Goal: Transaction & Acquisition: Book appointment/travel/reservation

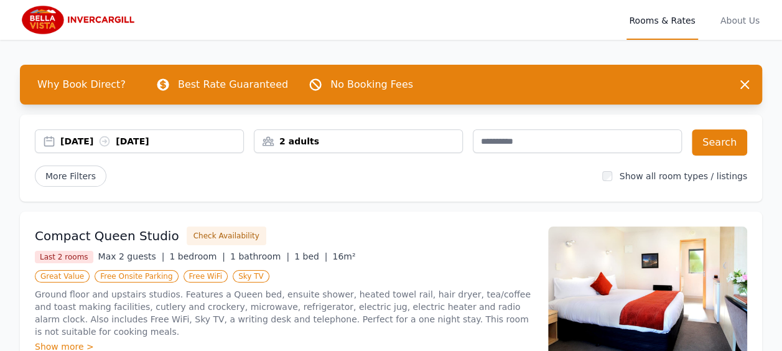
click at [93, 144] on div "[DATE] [DATE]" at bounding box center [151, 141] width 183 height 12
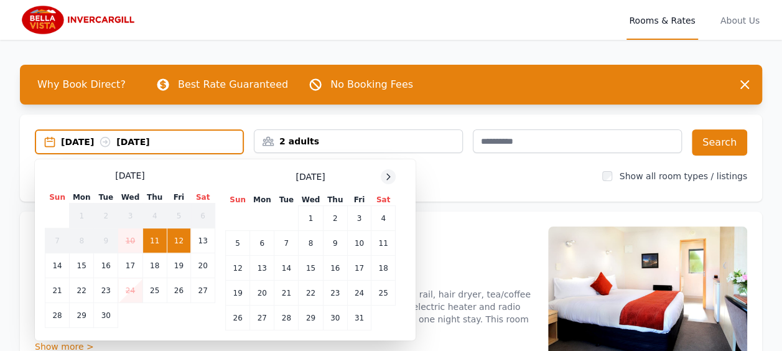
click at [387, 172] on icon at bounding box center [388, 177] width 10 height 10
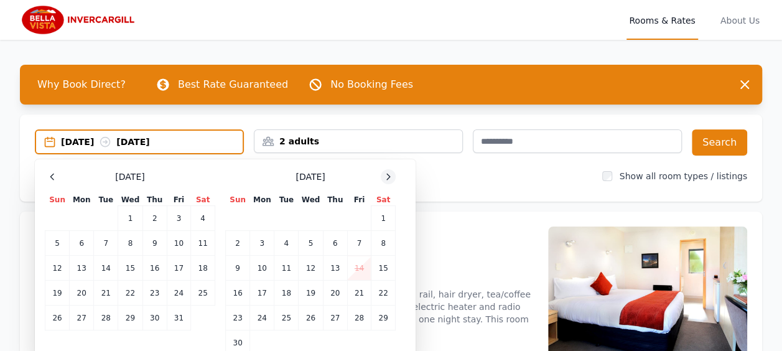
click at [387, 172] on icon at bounding box center [388, 177] width 10 height 10
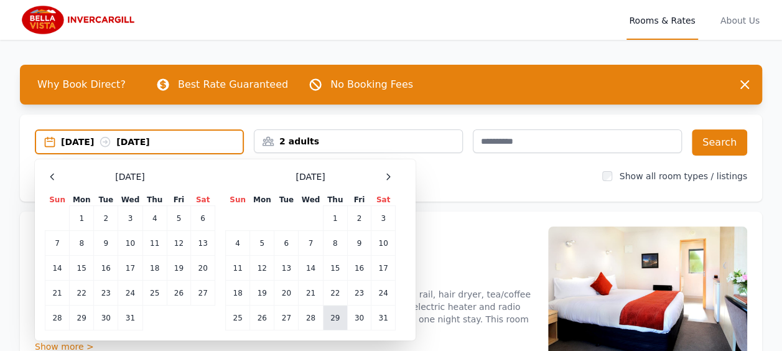
click at [335, 317] on td "29" at bounding box center [335, 317] width 24 height 25
click at [360, 317] on td "30" at bounding box center [359, 317] width 24 height 25
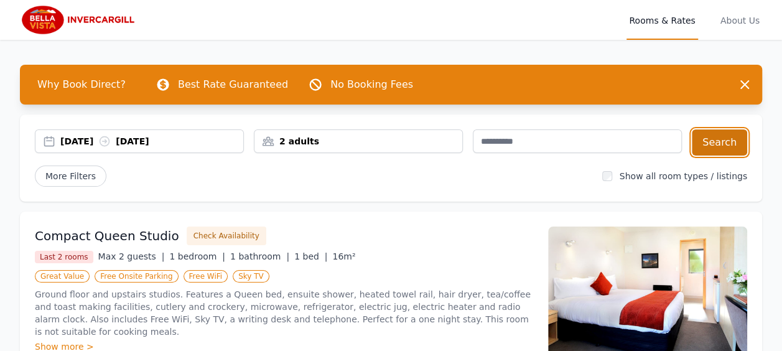
click at [712, 142] on button "Search" at bounding box center [719, 142] width 55 height 26
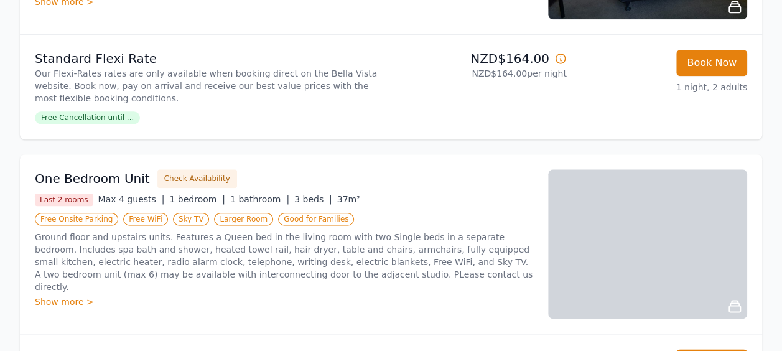
scroll to position [657, 0]
